Goal: Check status: Check status

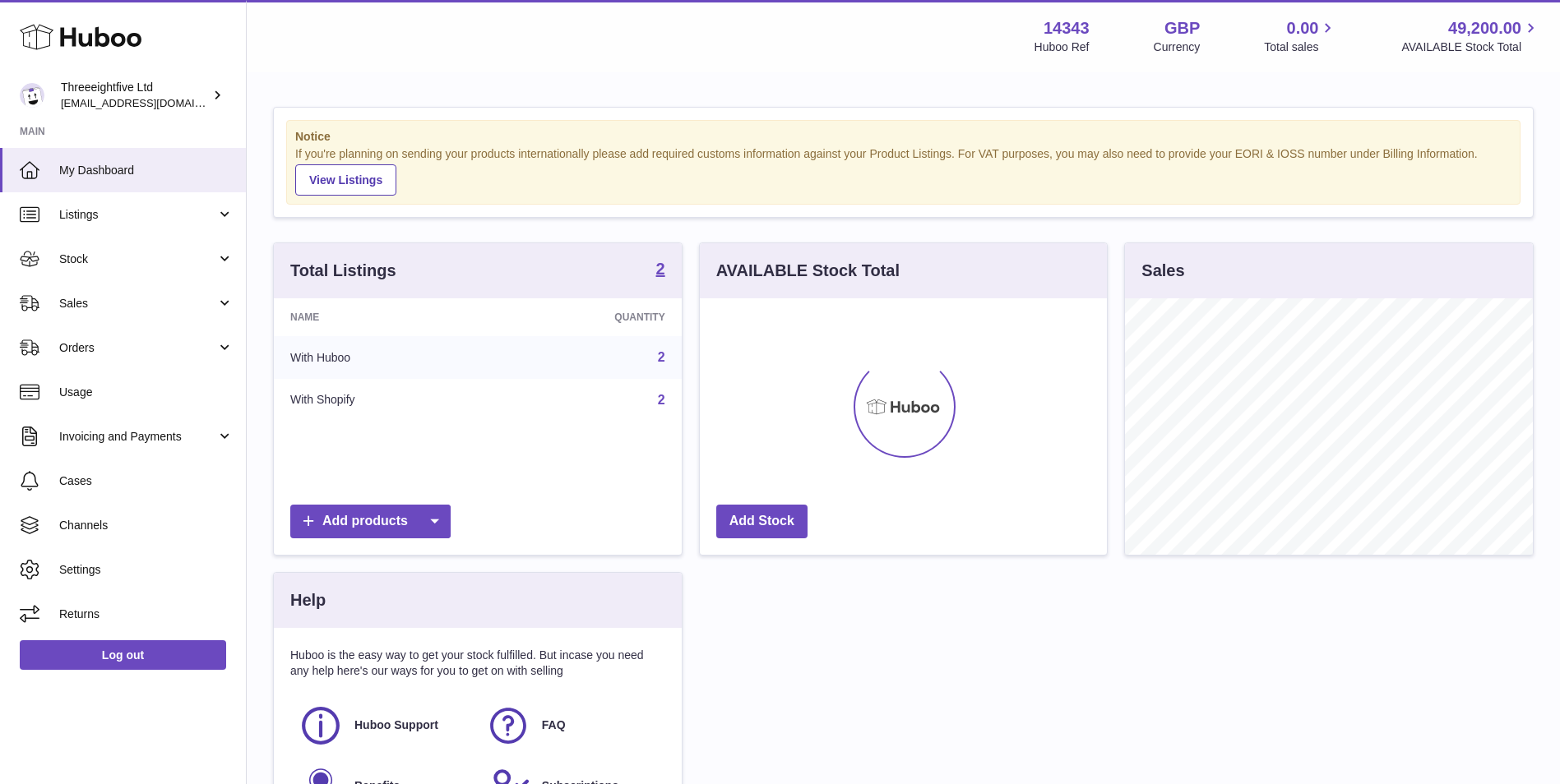
scroll to position [257, 407]
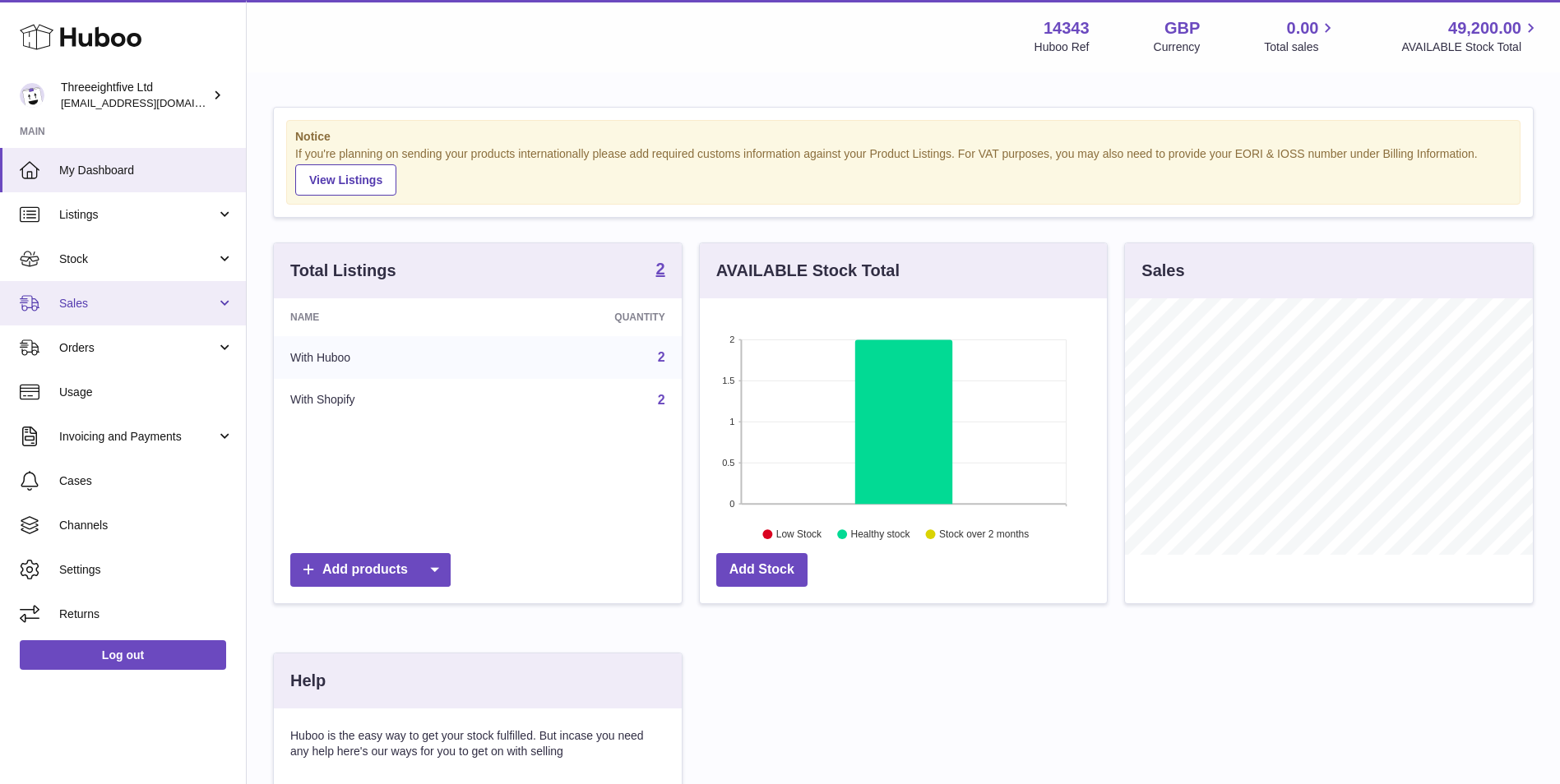
click at [128, 296] on span "Sales" at bounding box center [138, 303] width 157 height 15
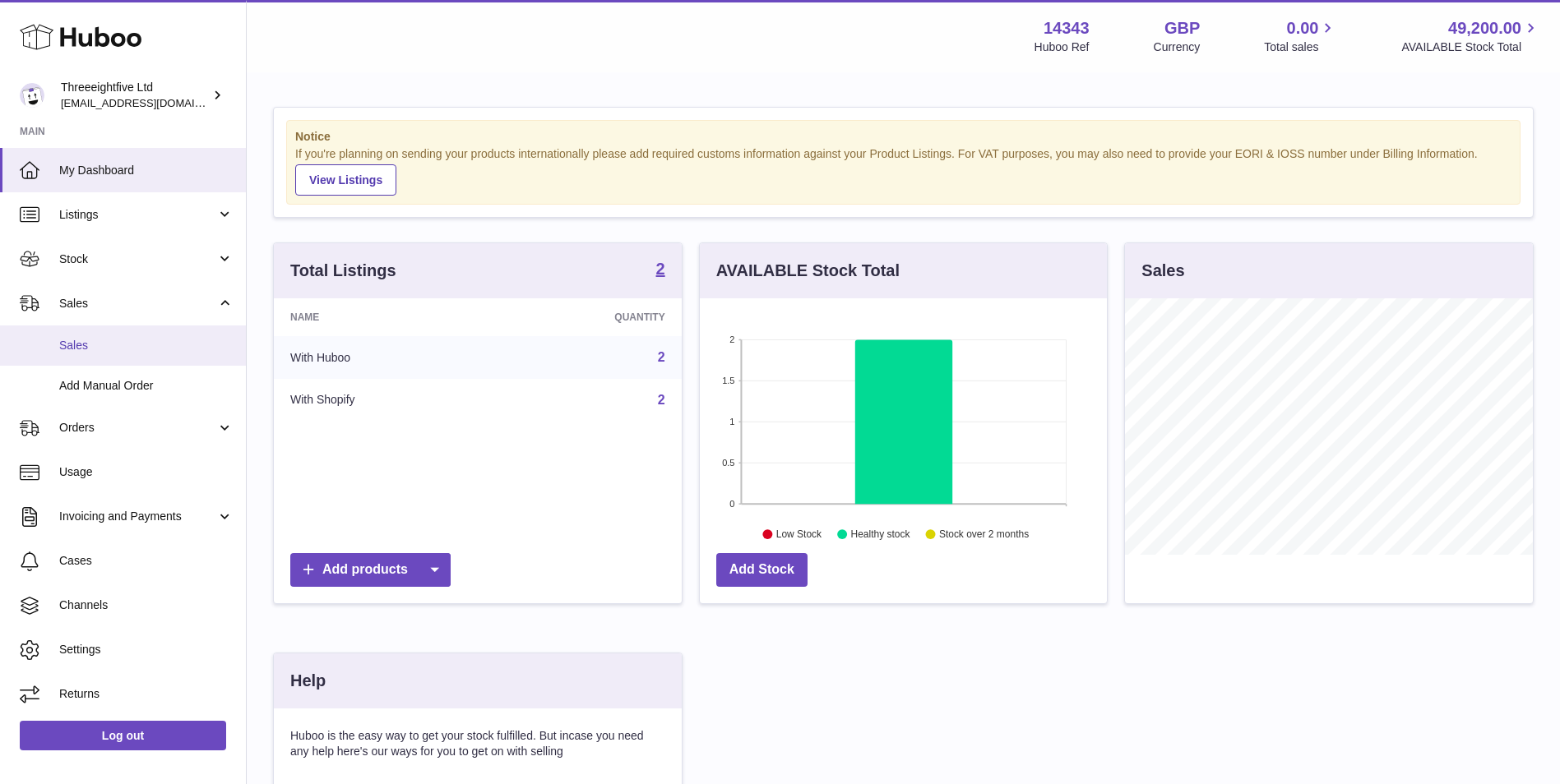
click at [136, 345] on span "Sales" at bounding box center [146, 346] width 174 height 15
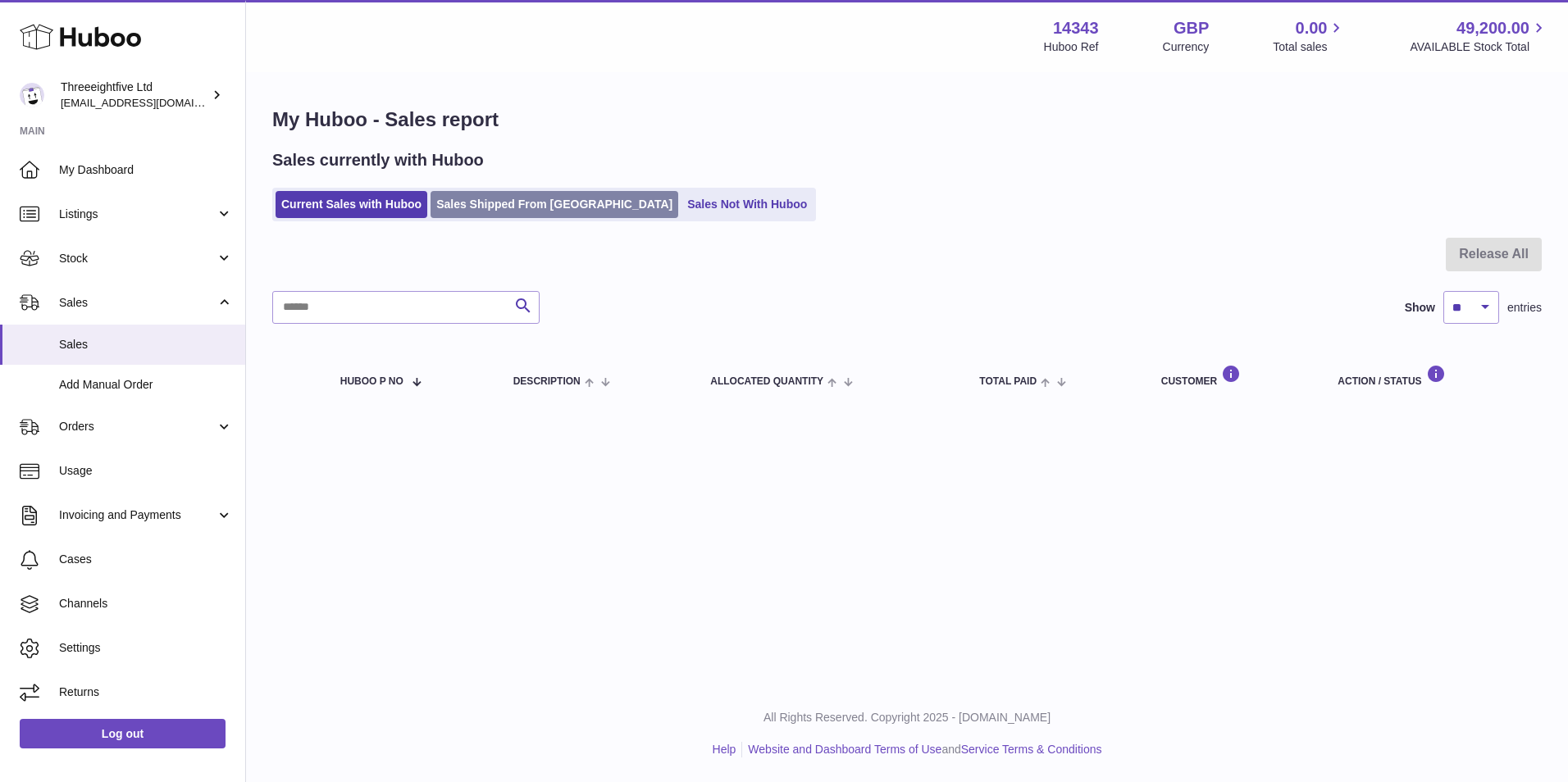
click at [554, 206] on link "Sales Shipped From Huboo" at bounding box center [554, 205] width 248 height 27
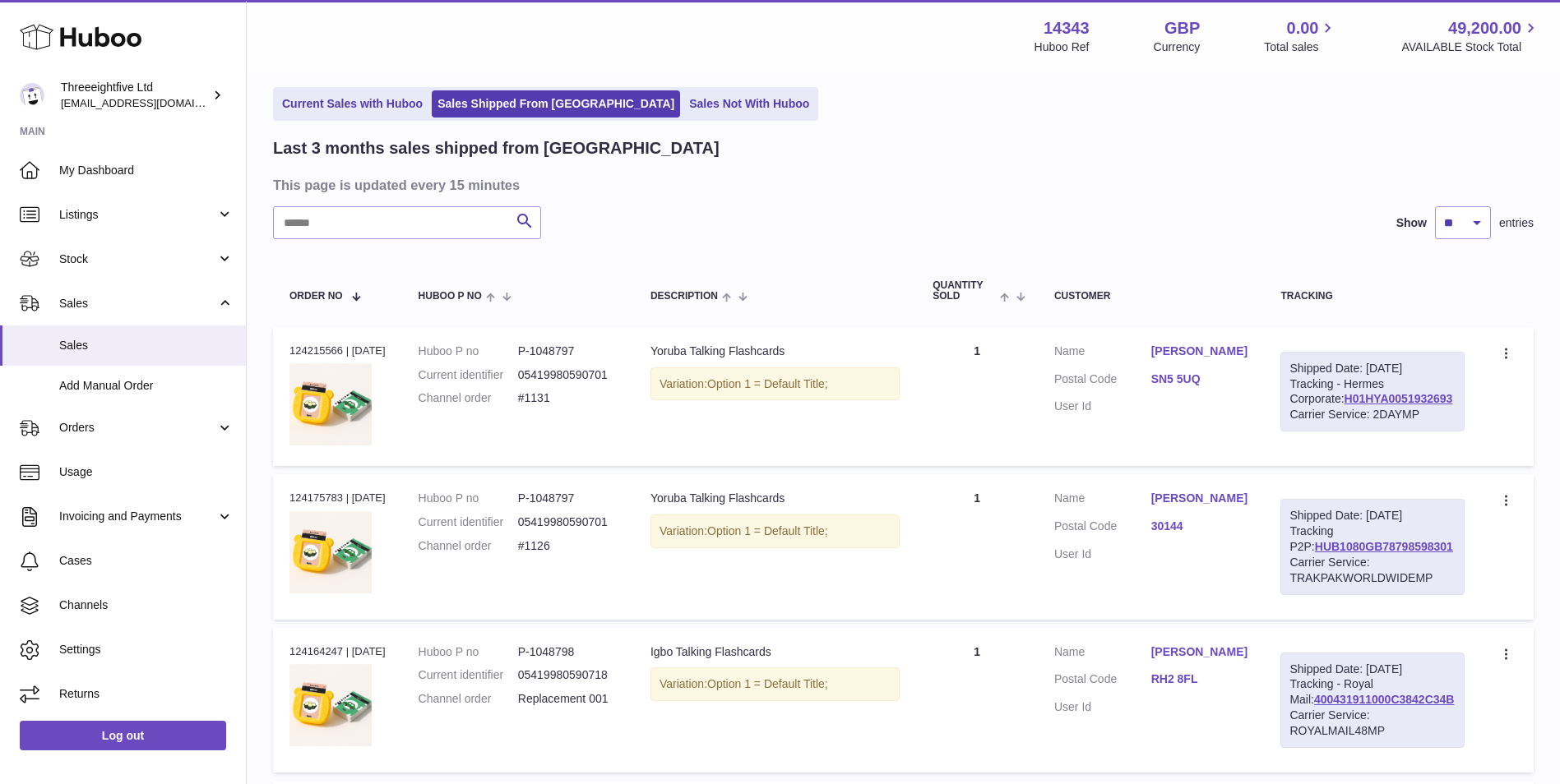
scroll to position [138, 0]
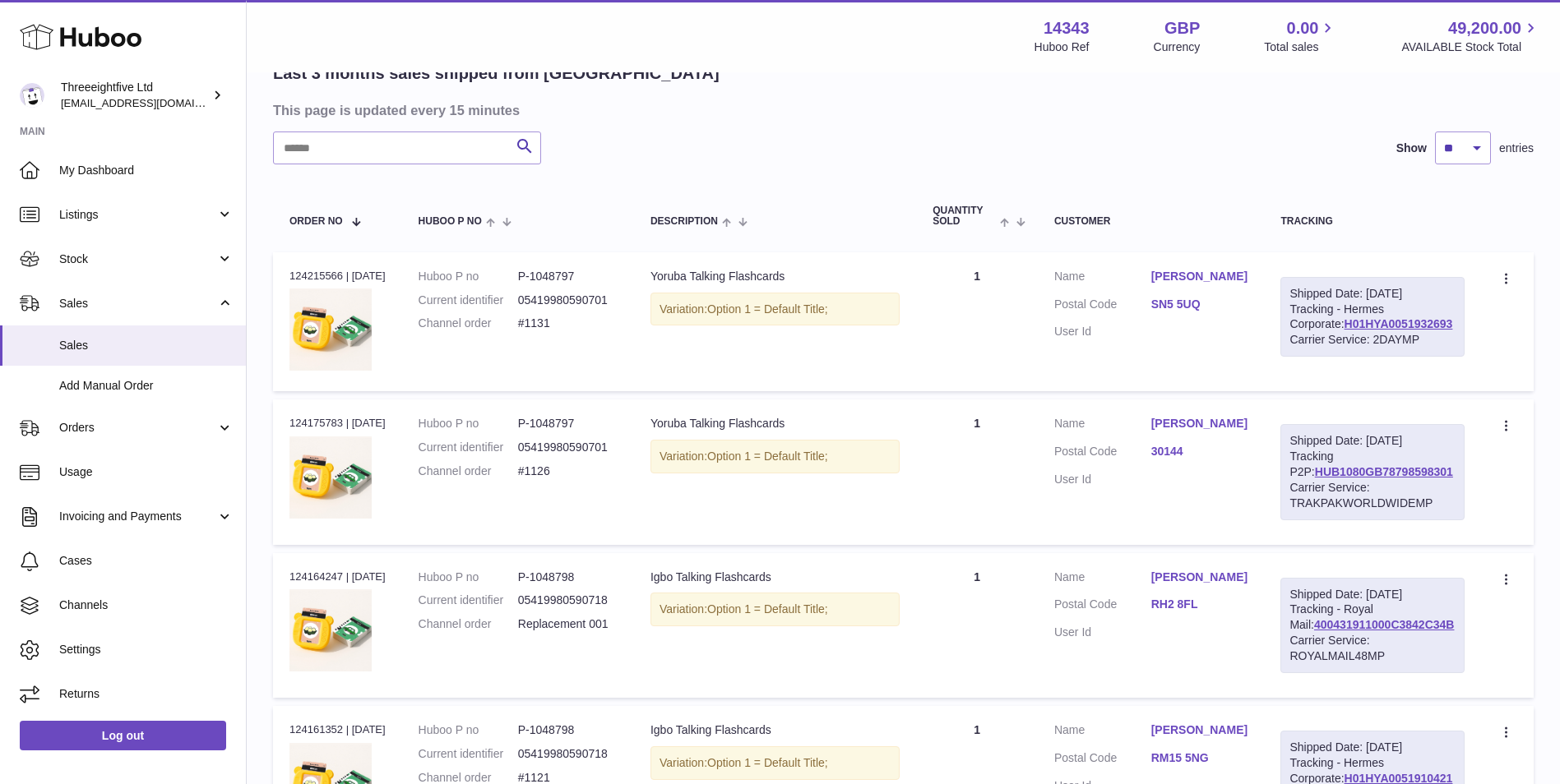
click at [376, 138] on input "text" at bounding box center [406, 148] width 268 height 33
paste input "*****"
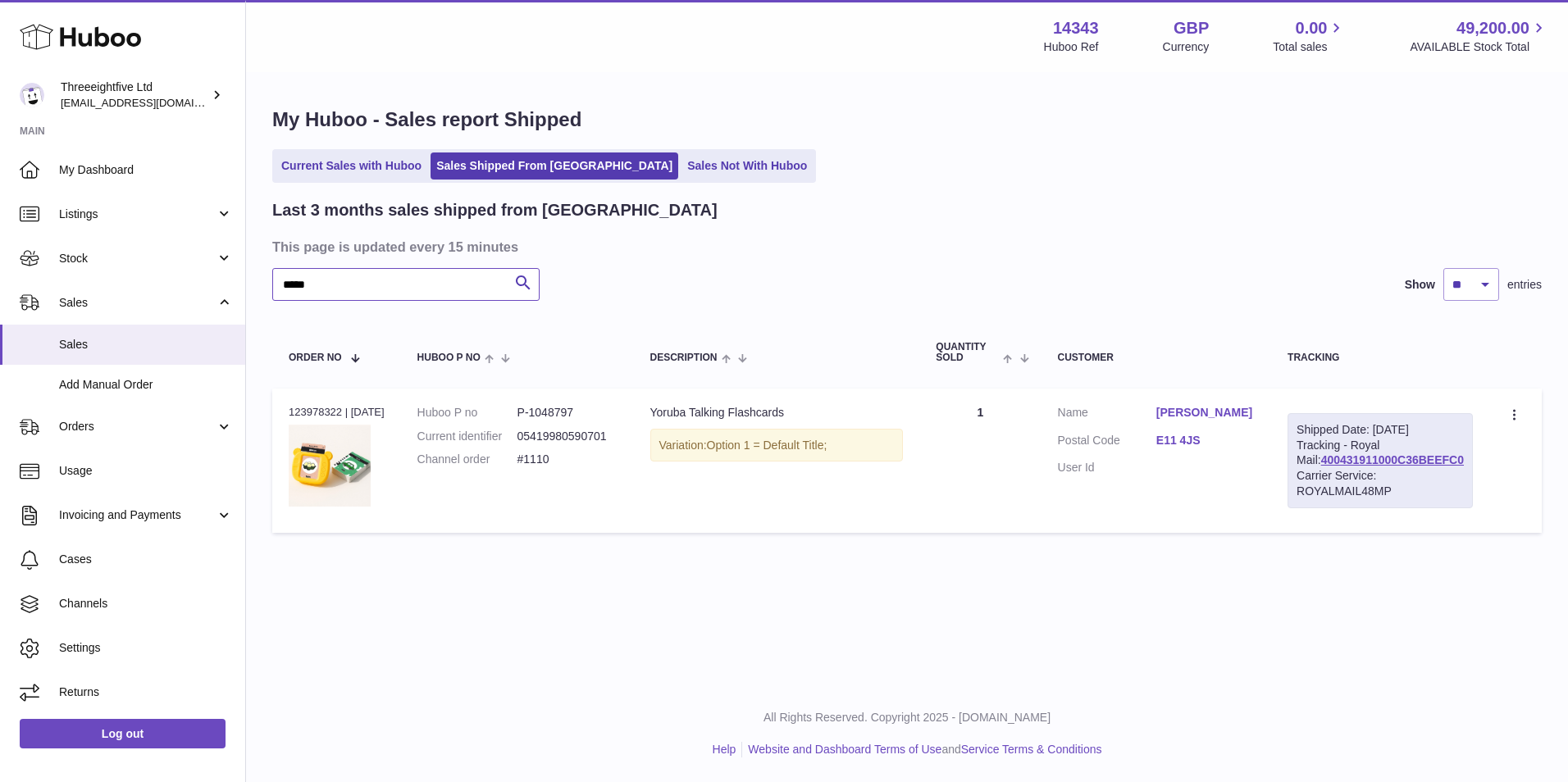
type input "*****"
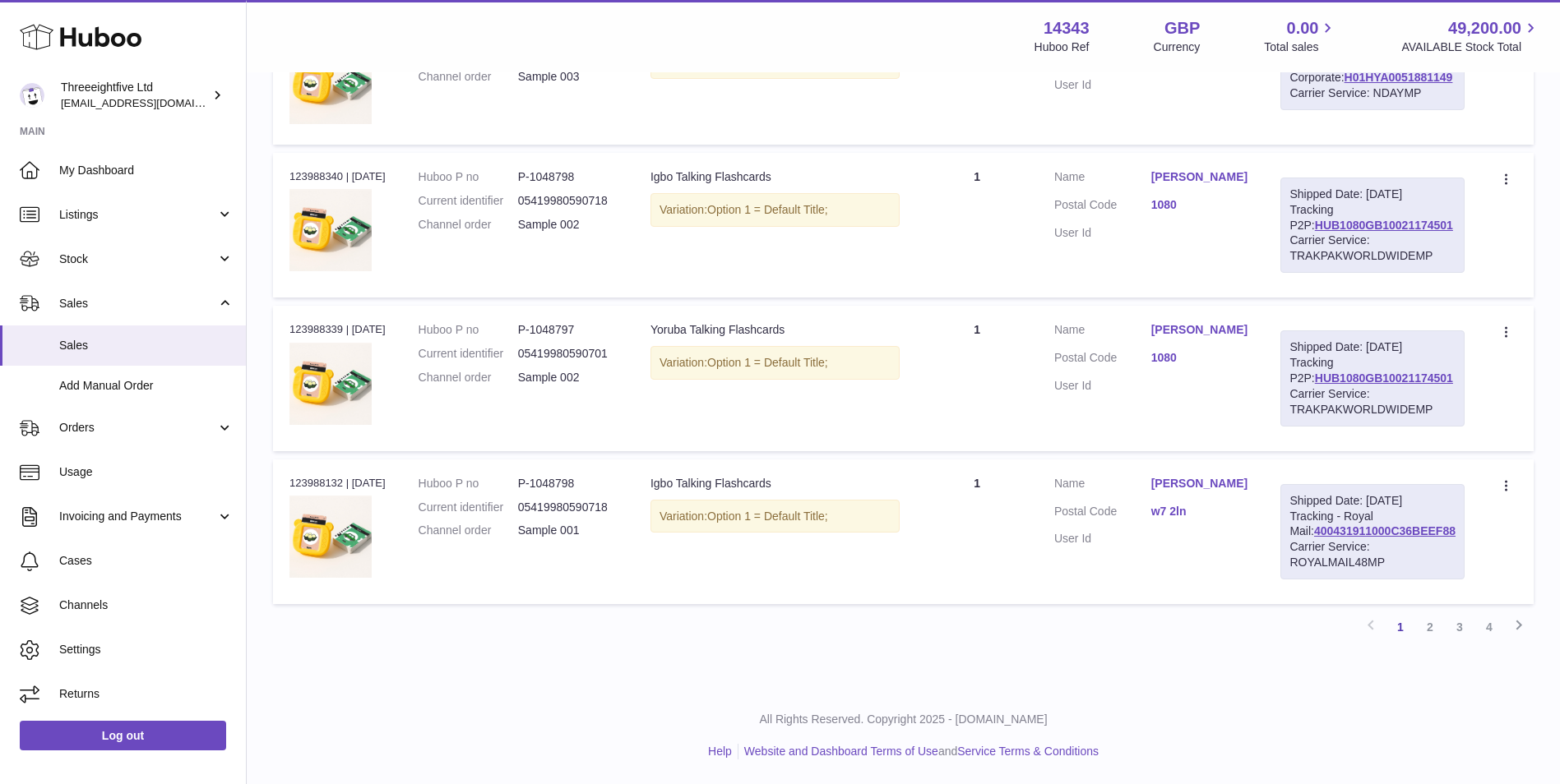
scroll to position [1465, 0]
click at [1423, 629] on link "2" at bounding box center [1430, 627] width 30 height 30
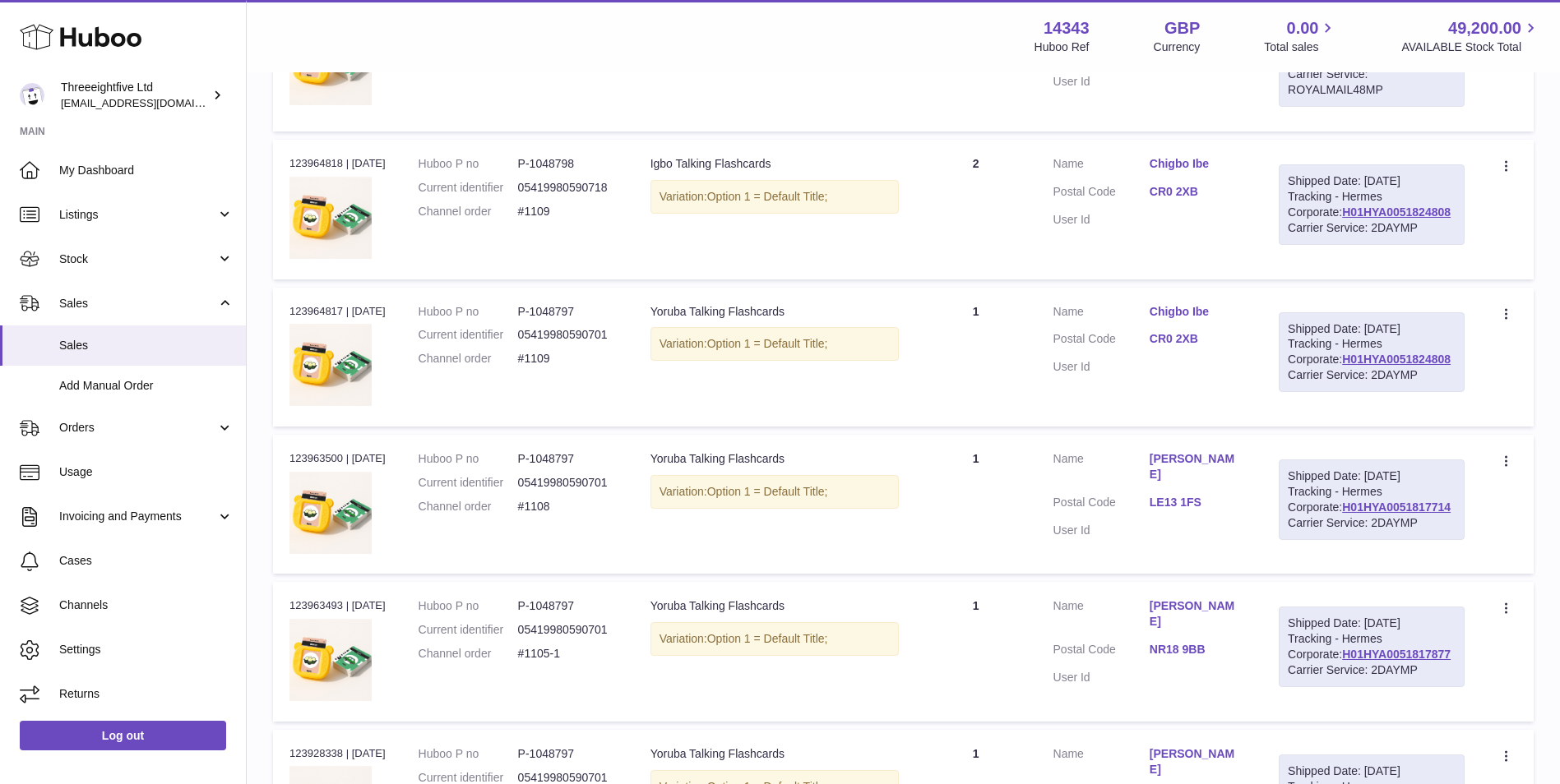
scroll to position [485, 0]
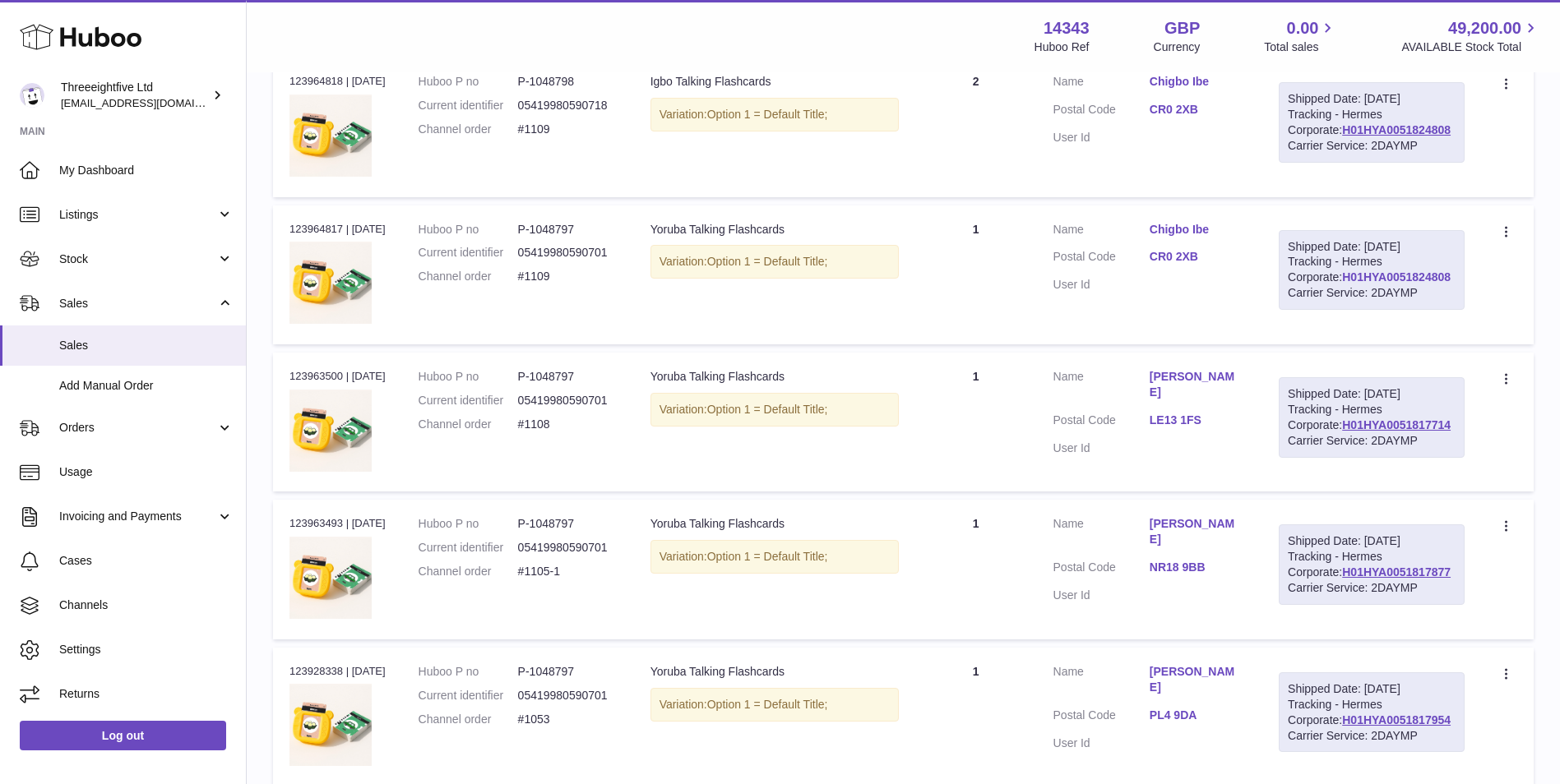
click at [1372, 284] on link "H01HYA0051824808" at bounding box center [1396, 277] width 108 height 14
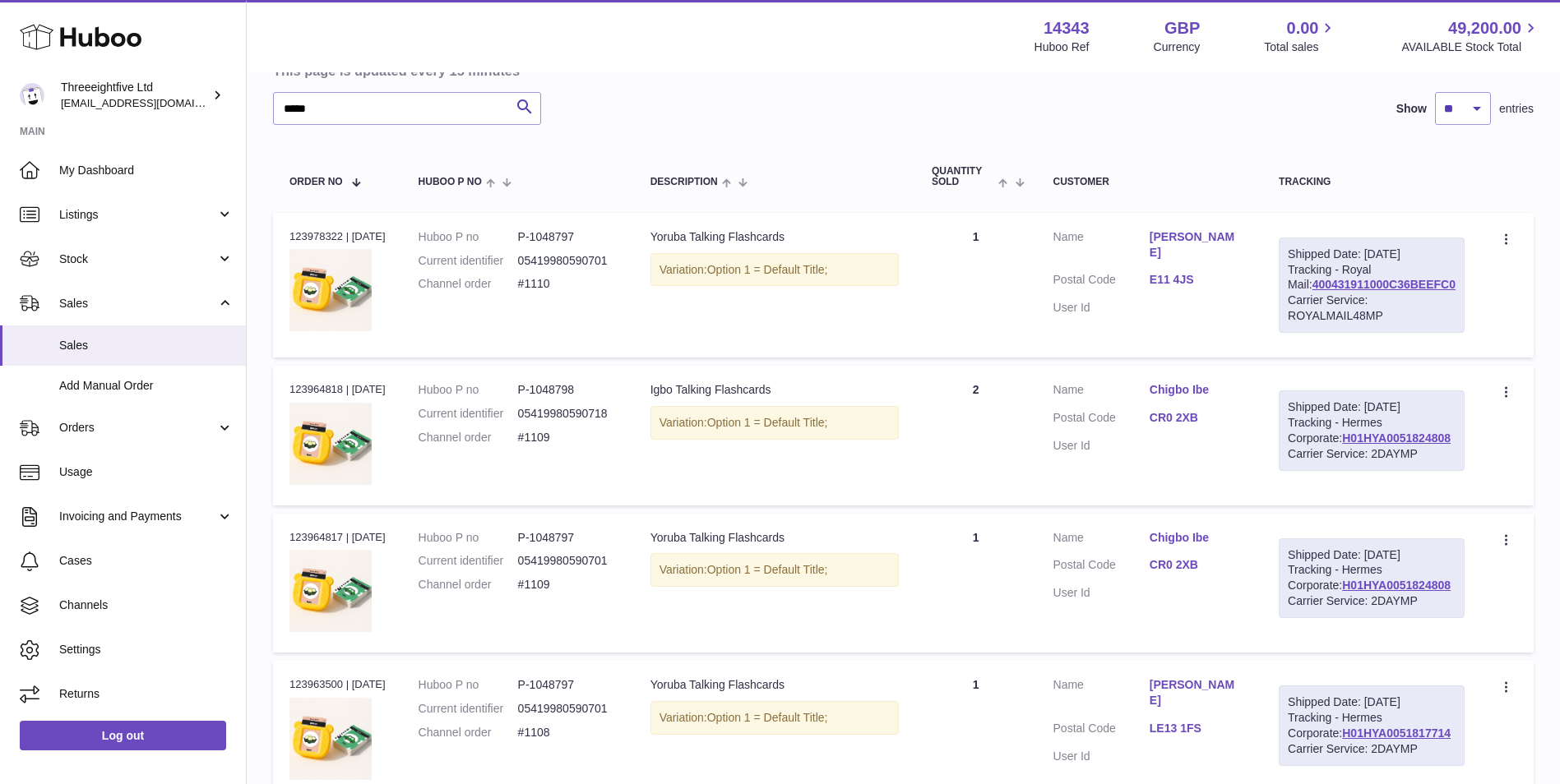
scroll to position [74, 0]
